Goal: Transaction & Acquisition: Purchase product/service

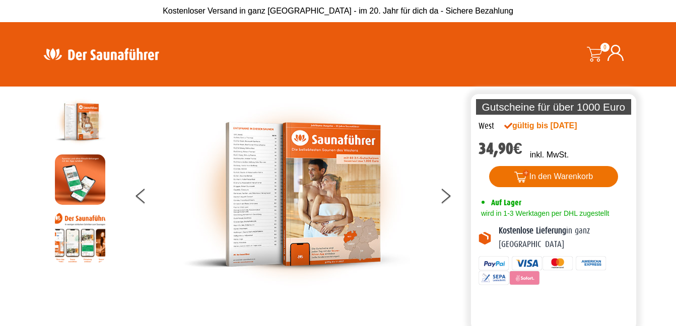
click at [569, 176] on button "In den Warenkorb" at bounding box center [553, 176] width 129 height 21
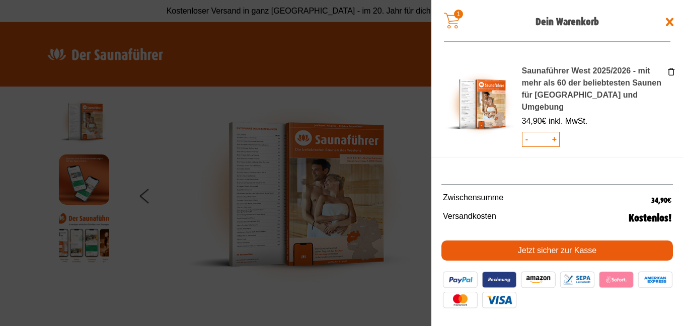
click at [465, 280] on img at bounding box center [558, 289] width 232 height 42
click at [534, 249] on link "Jetzt sicher zur Kasse" at bounding box center [558, 251] width 232 height 20
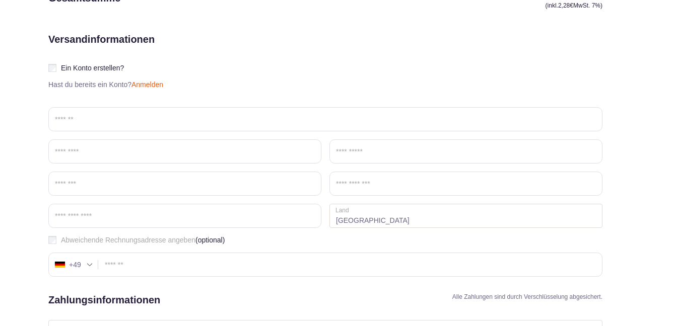
scroll to position [244, 0]
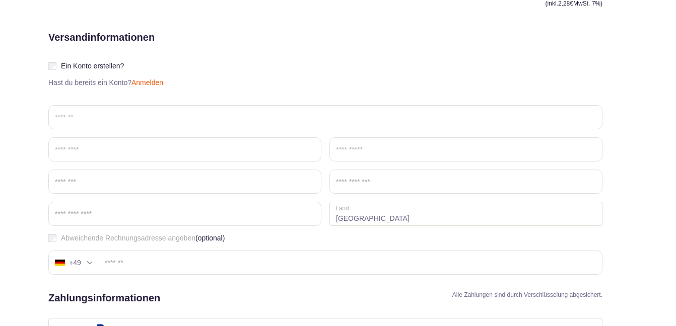
click at [148, 84] on link "Anmelden" at bounding box center [147, 83] width 32 height 8
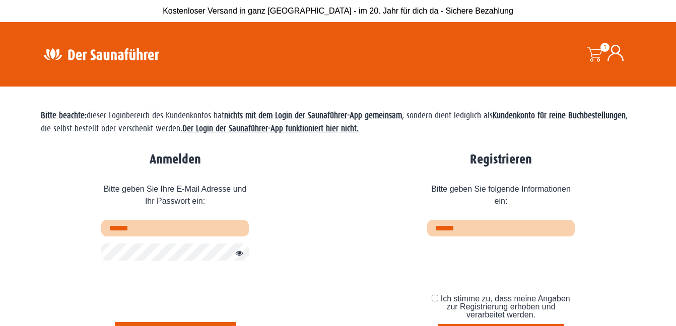
click at [594, 56] on span at bounding box center [594, 54] width 15 height 15
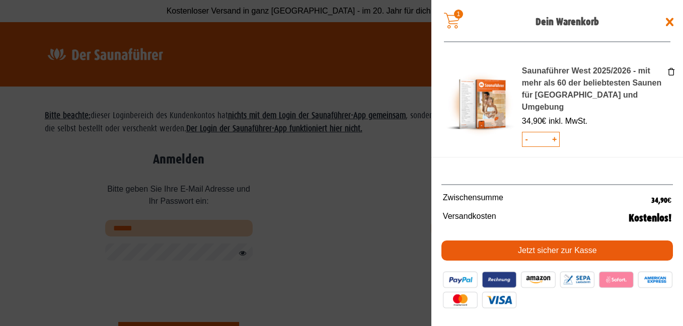
click at [533, 248] on link "Jetzt sicher zur Kasse" at bounding box center [558, 251] width 232 height 20
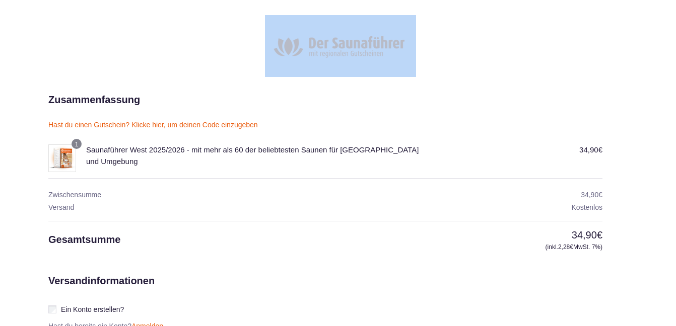
drag, startPoint x: 674, startPoint y: 80, endPoint x: 671, endPoint y: 108, distance: 28.8
click at [513, 66] on div at bounding box center [340, 46] width 584 height 62
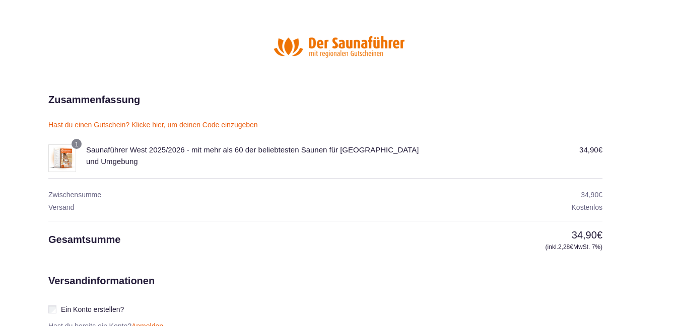
drag, startPoint x: 674, startPoint y: 132, endPoint x: 676, endPoint y: 145, distance: 12.3
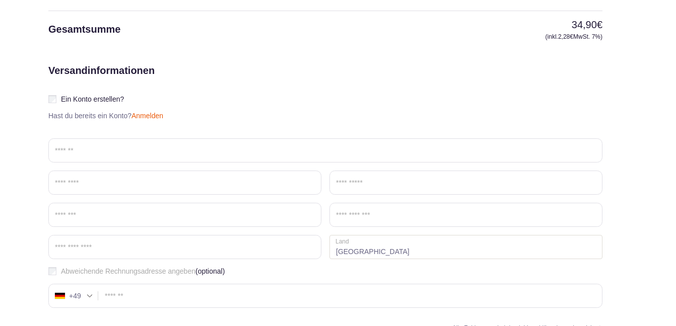
scroll to position [213, 0]
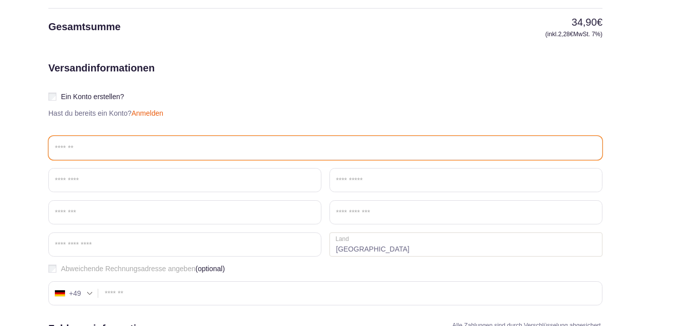
click at [69, 145] on input "Email *" at bounding box center [325, 148] width 554 height 24
type input "**********"
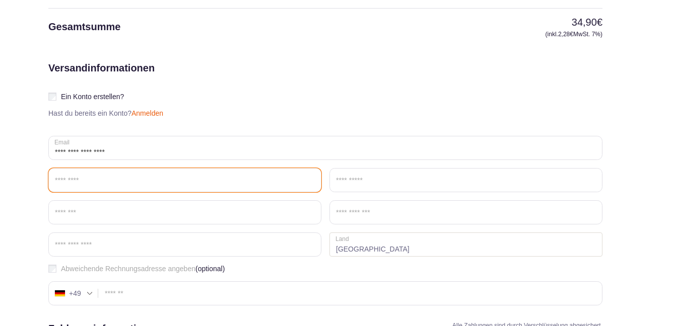
click at [68, 177] on input "Vorname *" at bounding box center [184, 180] width 273 height 24
type input "***"
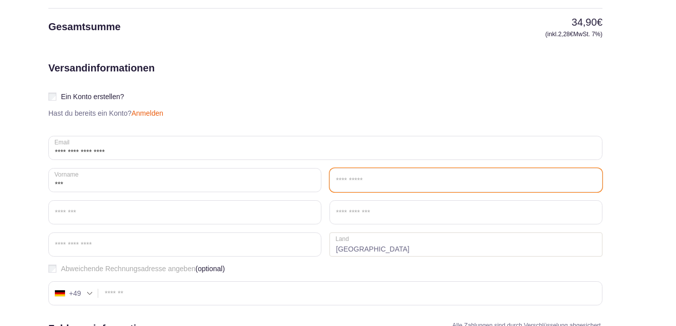
click at [354, 180] on input "Nachname *" at bounding box center [465, 180] width 273 height 24
type input "********"
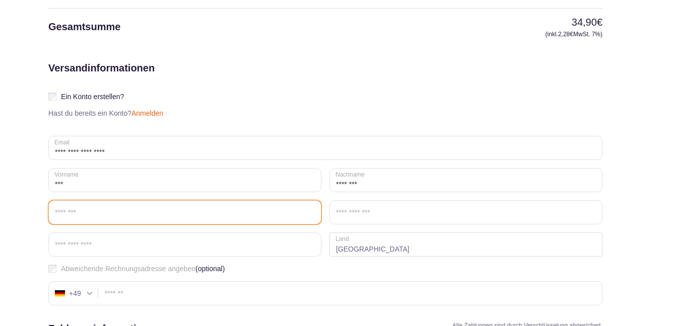
click at [121, 222] on input "Straße *" at bounding box center [184, 212] width 273 height 24
type input "**********"
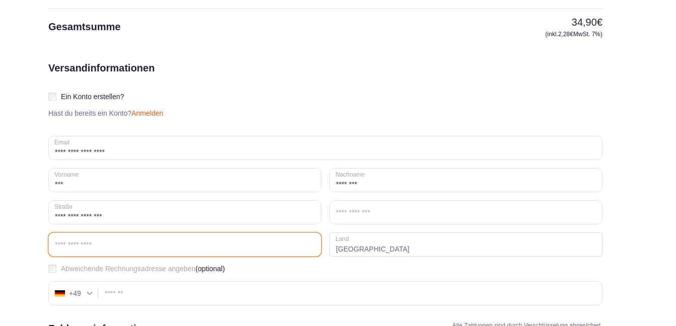
click at [102, 245] on input "Postleitzahl *" at bounding box center [184, 245] width 273 height 24
type input "*****"
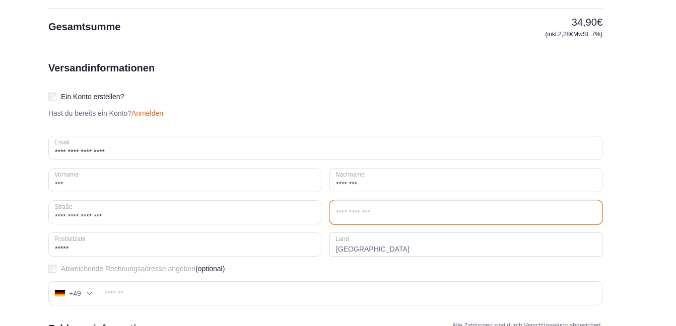
click at [340, 210] on input "Ort / Stadt *" at bounding box center [465, 212] width 273 height 24
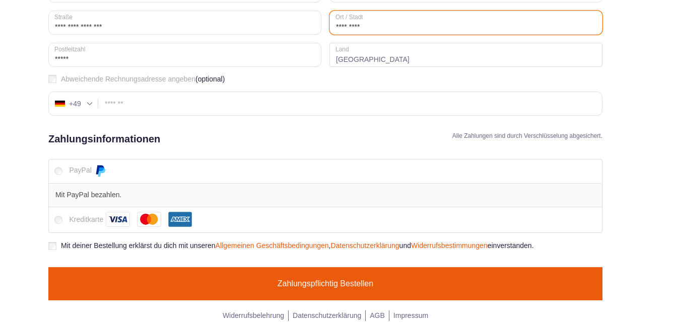
scroll to position [405, 0]
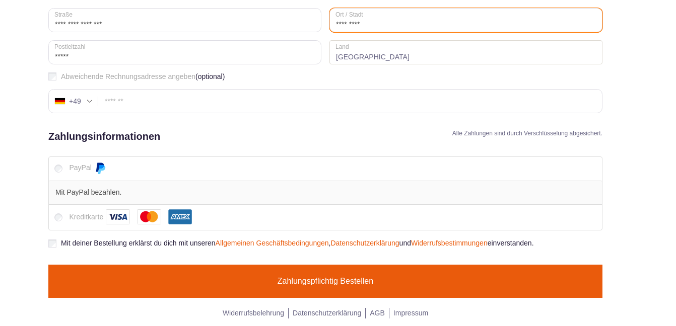
type input "*********"
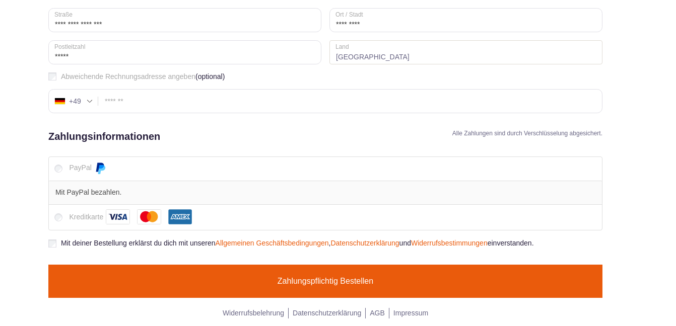
click at [337, 279] on button "Zahlungspflichtig bestellen" at bounding box center [325, 281] width 554 height 33
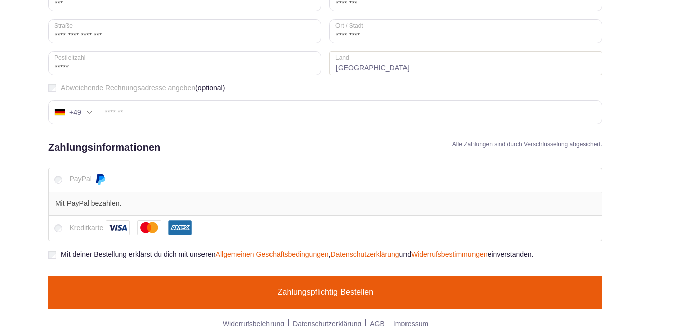
scroll to position [419, 0]
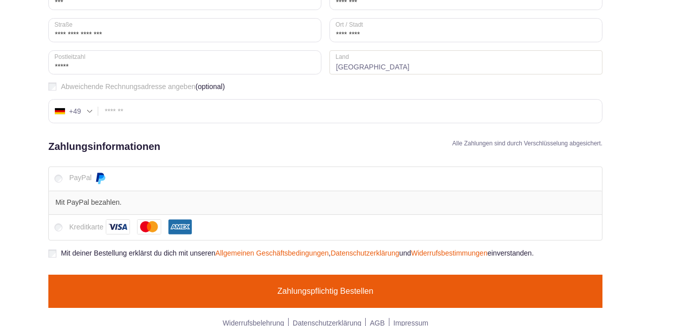
click at [314, 287] on button "Zahlungspflichtig bestellen" at bounding box center [325, 291] width 554 height 33
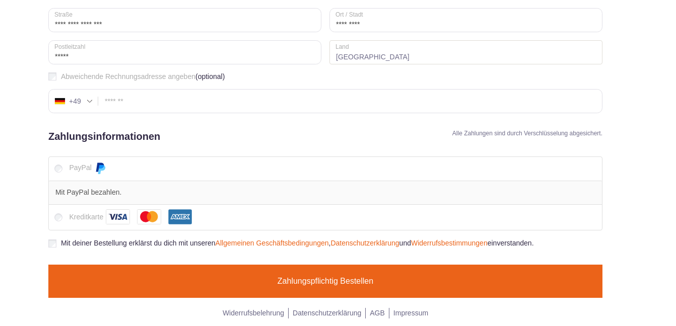
scroll to position [395, 0]
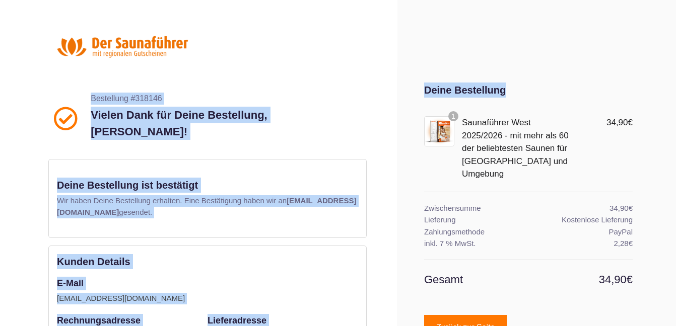
drag, startPoint x: 675, startPoint y: 57, endPoint x: 674, endPoint y: 81, distance: 24.2
click at [674, 81] on div "Bestellung #318146 Vielen Dank für Deine Bestellung, [PERSON_NAME]! Deine Beste…" at bounding box center [338, 250] width 676 height 501
click at [656, 69] on section "Bestellung #318146 Vielen Dank für Deine Bestellung, [PERSON_NAME]! Deine Beste…" at bounding box center [338, 221] width 676 height 309
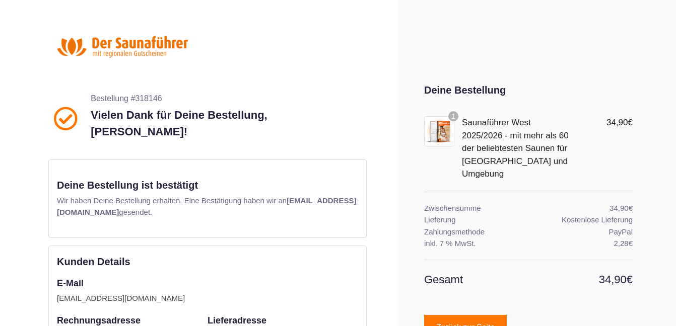
drag, startPoint x: 675, startPoint y: 109, endPoint x: 675, endPoint y: 116, distance: 7.6
click at [675, 116] on section "Bestellung #318146 Vielen Dank für Deine Bestellung, [PERSON_NAME]! Deine Beste…" at bounding box center [338, 221] width 676 height 309
